Goal: Information Seeking & Learning: Find contact information

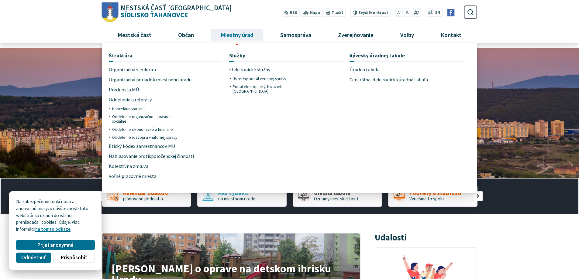
click at [248, 35] on span "Miestny úrad" at bounding box center [236, 34] width 37 height 16
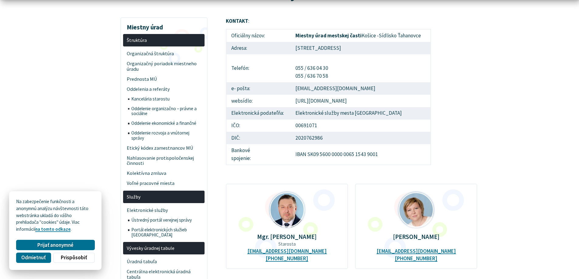
scroll to position [152, 0]
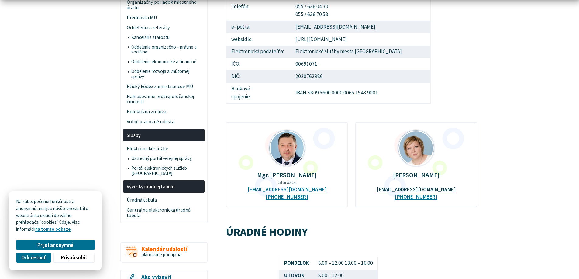
click at [404, 190] on link "[EMAIL_ADDRESS][DOMAIN_NAME]" at bounding box center [416, 190] width 79 height 6
click at [403, 190] on link "[EMAIL_ADDRESS][DOMAIN_NAME]" at bounding box center [416, 190] width 79 height 6
drag, startPoint x: 456, startPoint y: 191, endPoint x: 386, endPoint y: 175, distance: 71.3
click at [387, 175] on div "[PERSON_NAME] [EMAIL_ADDRESS][DOMAIN_NAME] [PHONE_NUMBER]" at bounding box center [416, 165] width 122 height 86
copy div "[PERSON_NAME] [EMAIL_ADDRESS][DOMAIN_NAME]"
